Goal: Task Accomplishment & Management: Use online tool/utility

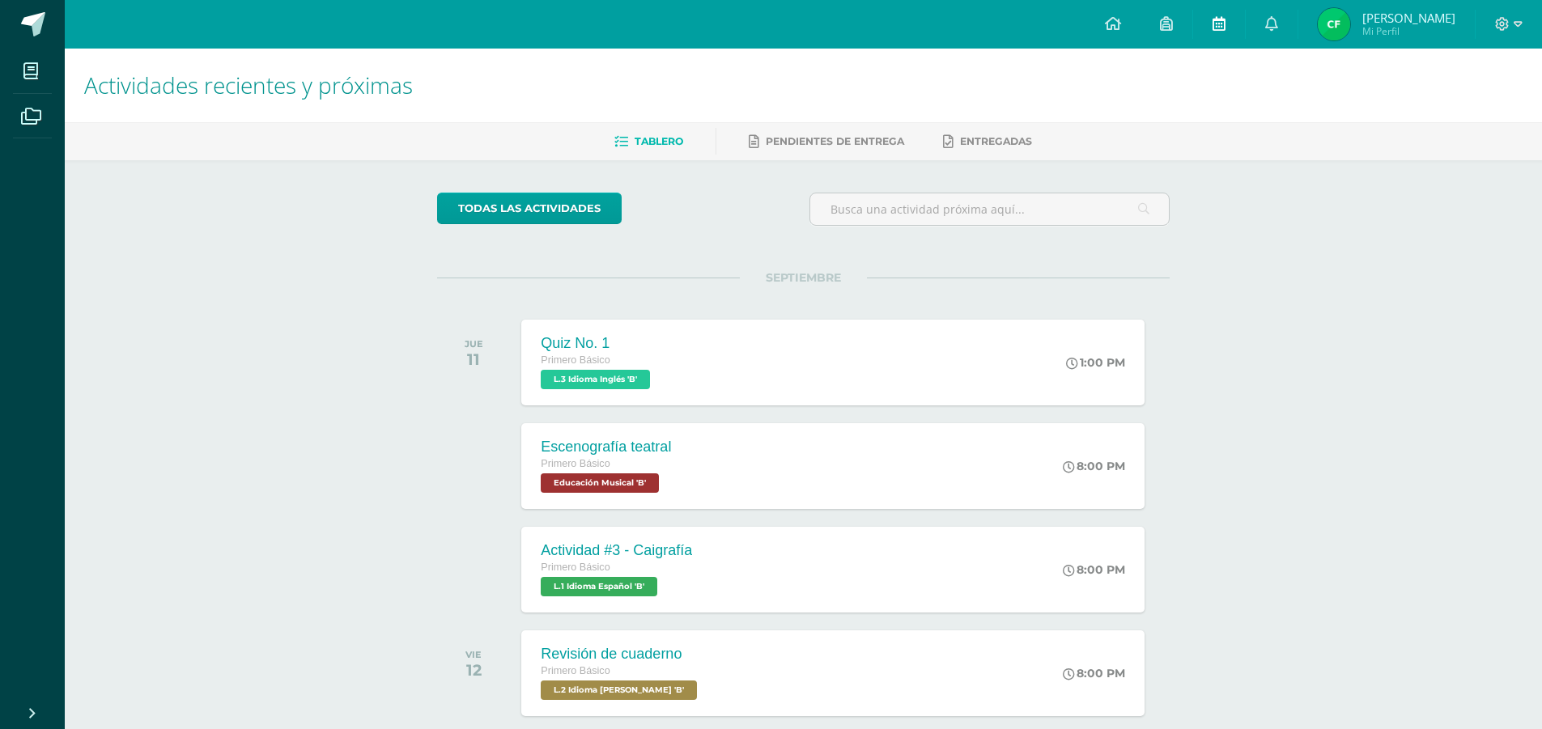
click at [1235, 47] on link at bounding box center [1219, 24] width 52 height 49
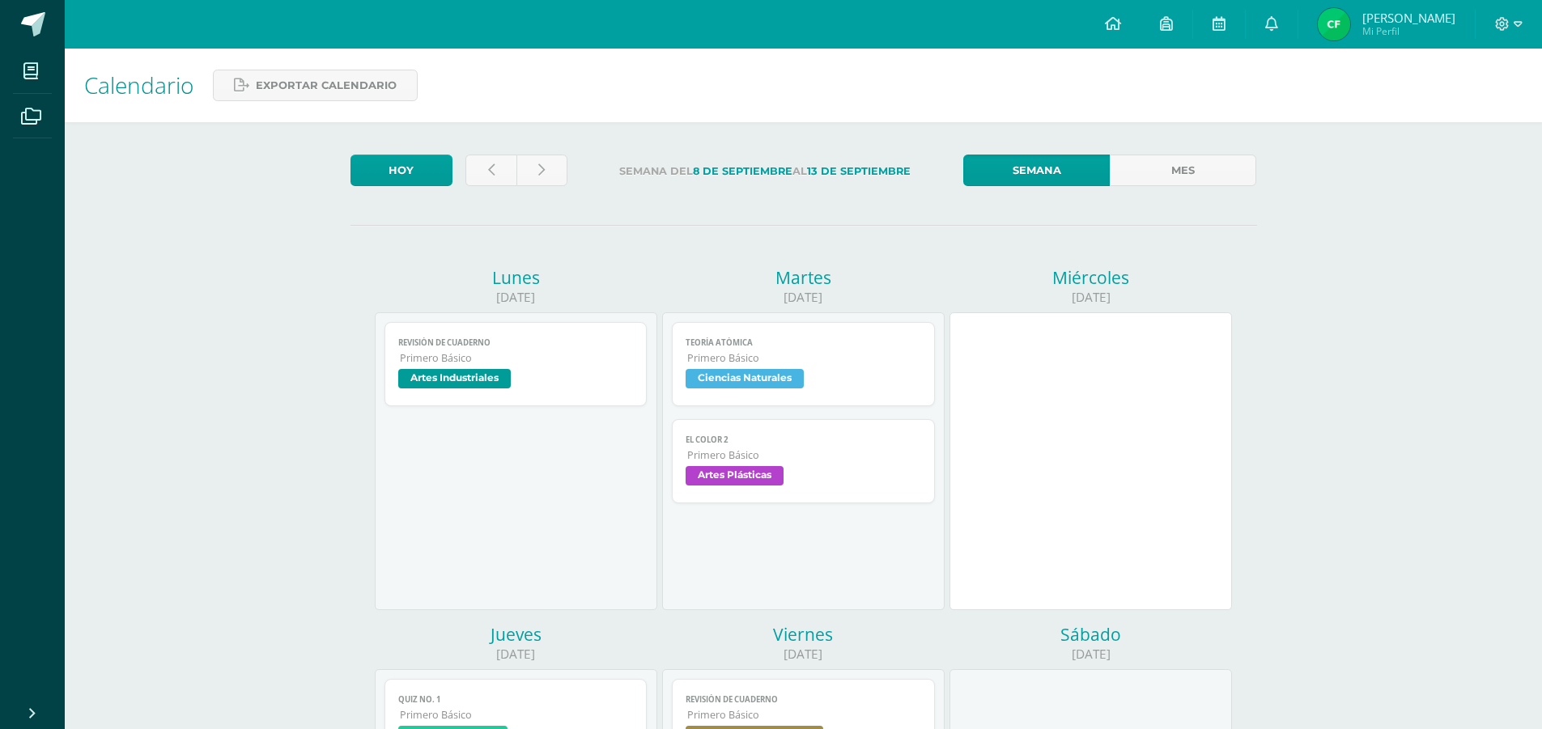
click at [717, 476] on span "Artes Plásticas" at bounding box center [734, 475] width 98 height 19
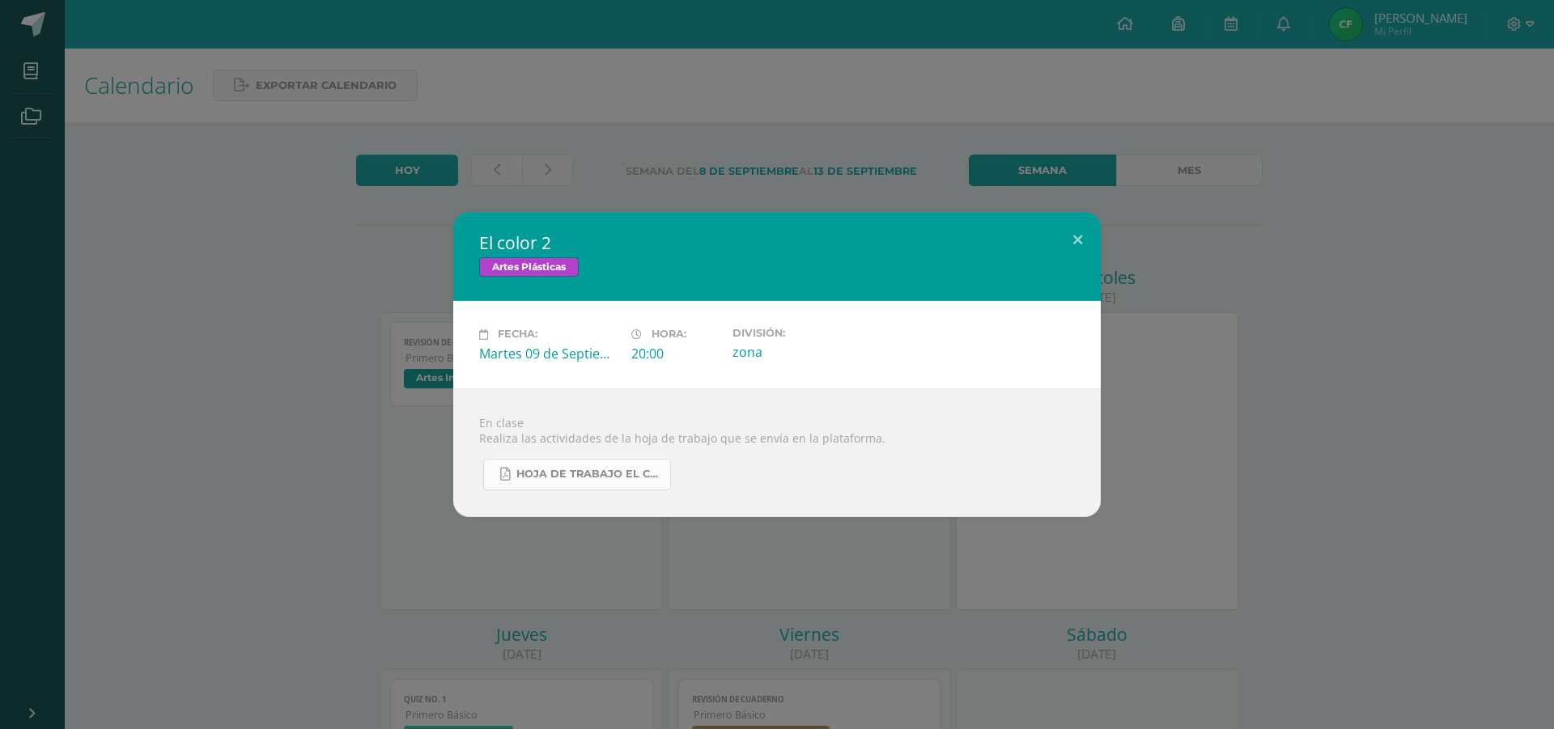
click at [570, 476] on span "Hoja de trabajo EL COLOR.pdf" at bounding box center [589, 474] width 146 height 13
